Goal: Transaction & Acquisition: Purchase product/service

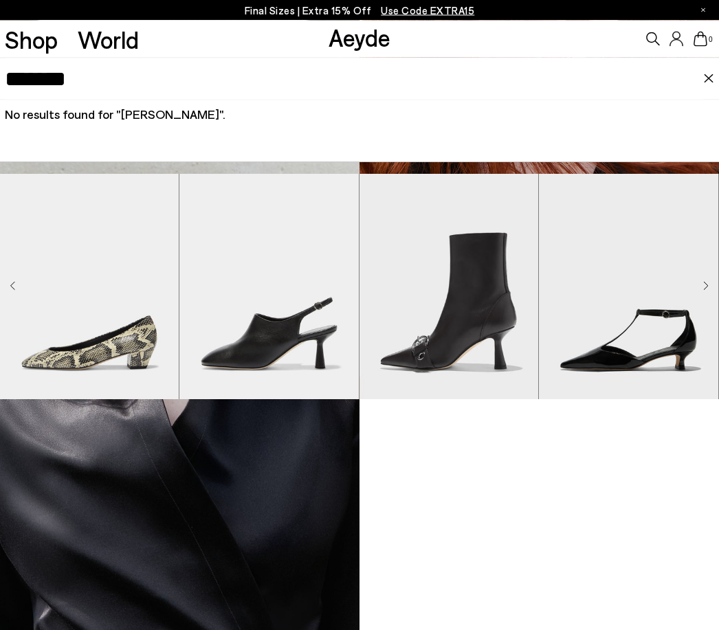
scroll to position [1066, 0]
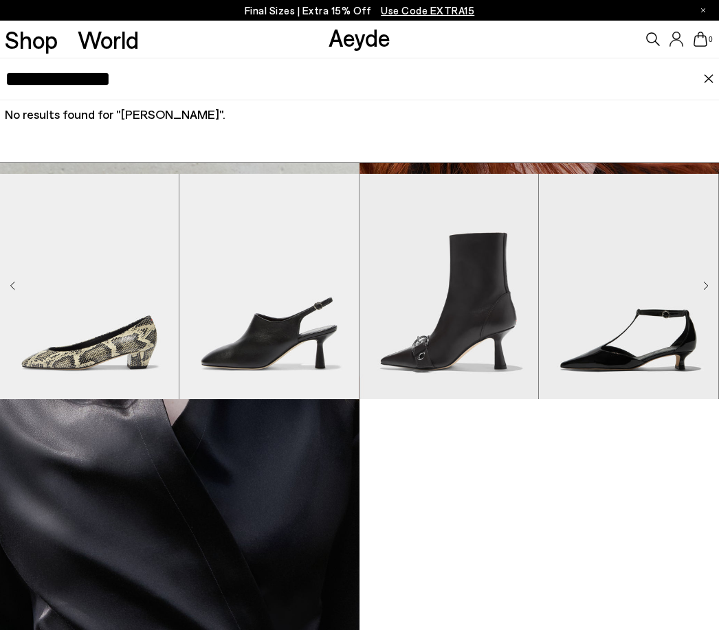
type input "**********"
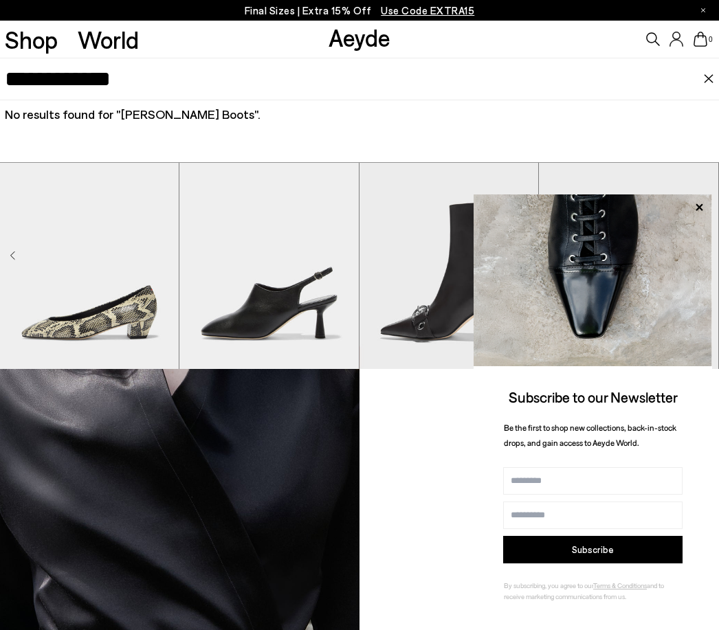
scroll to position [1016, 0]
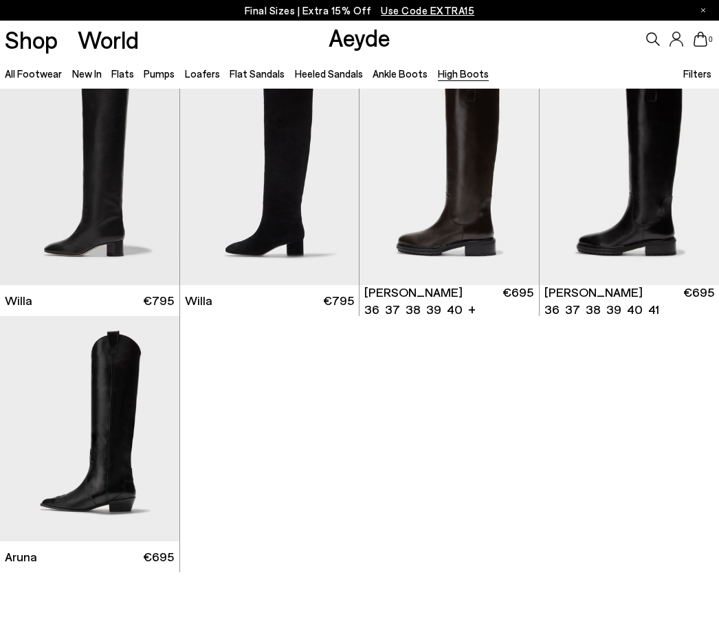
scroll to position [278, 0]
